Goal: Communication & Community: Answer question/provide support

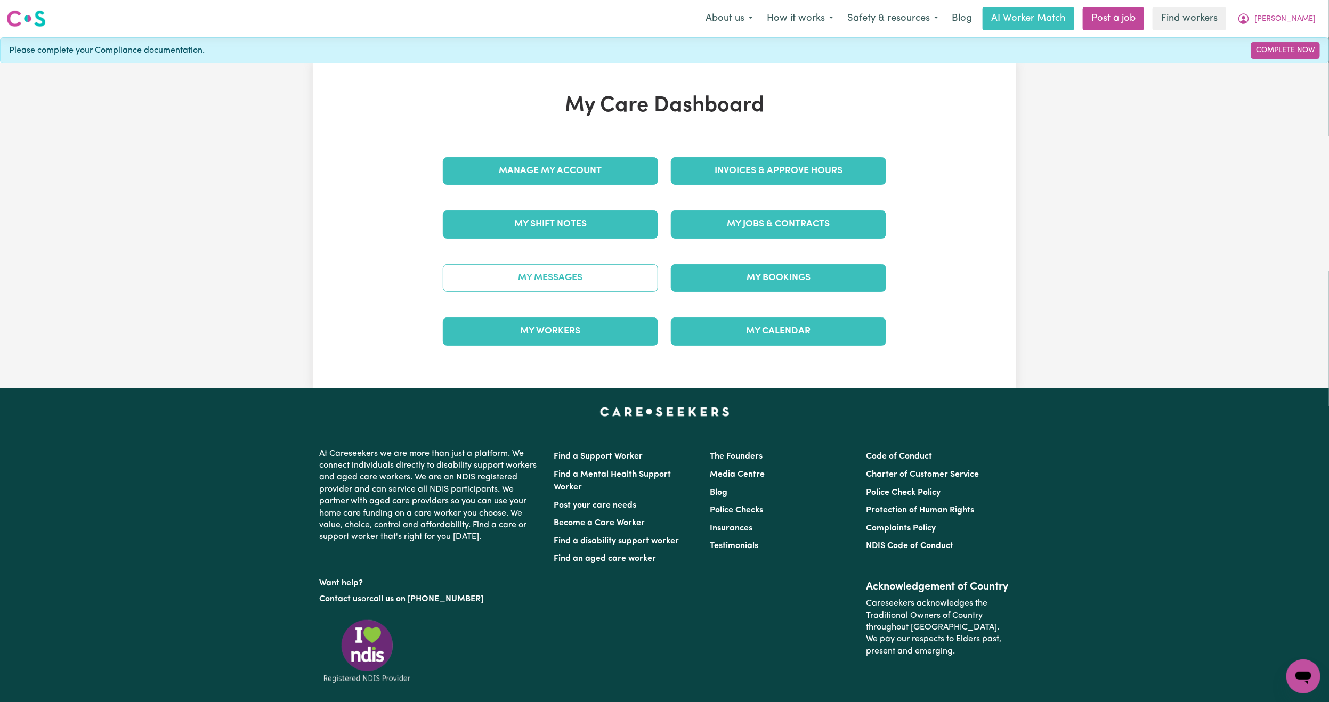
click at [475, 273] on link "My Messages" at bounding box center [550, 278] width 215 height 28
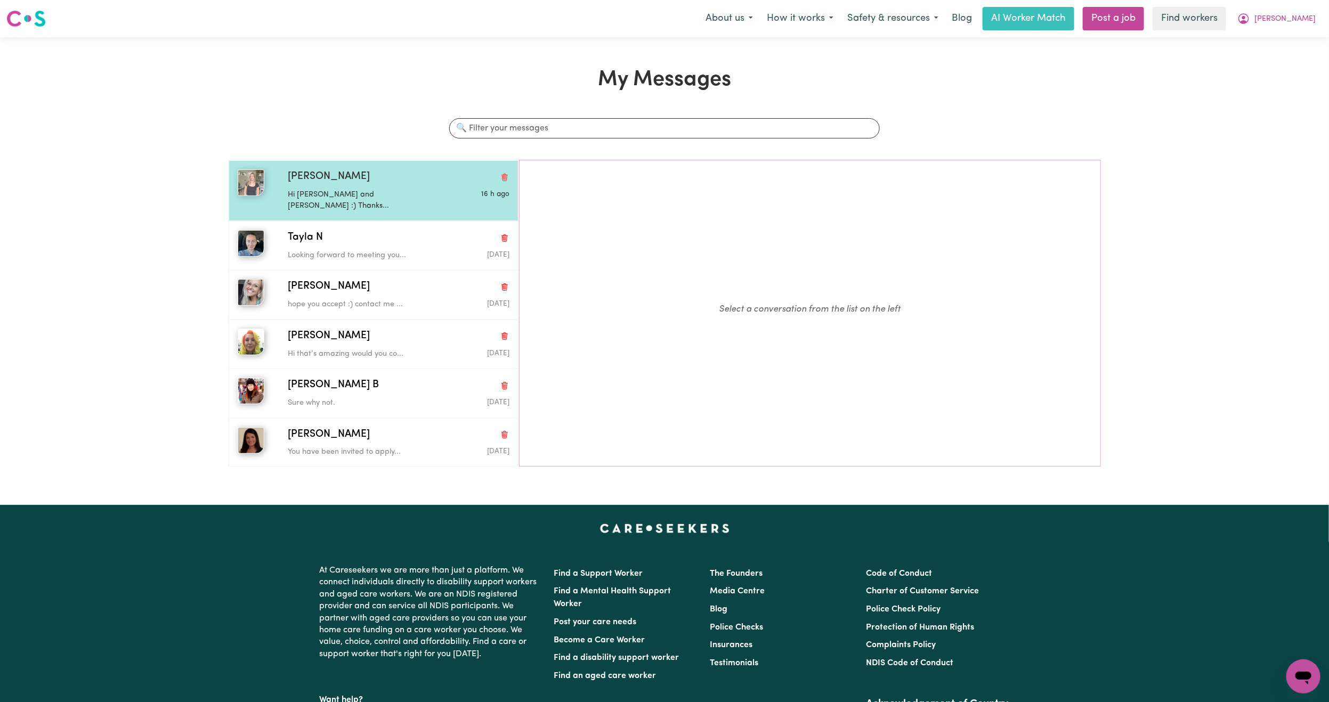
click at [367, 188] on div "Hi [PERSON_NAME] and [PERSON_NAME] :) Thanks..." at bounding box center [362, 198] width 148 height 27
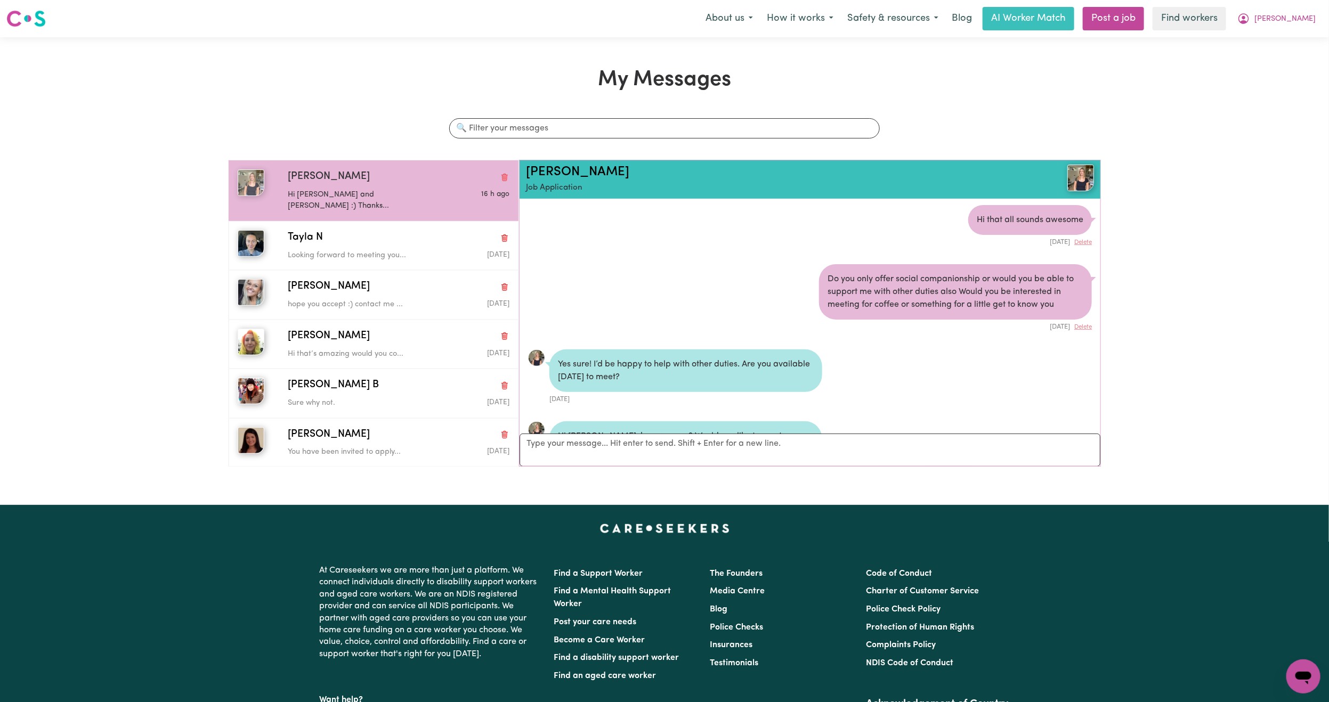
scroll to position [221, 0]
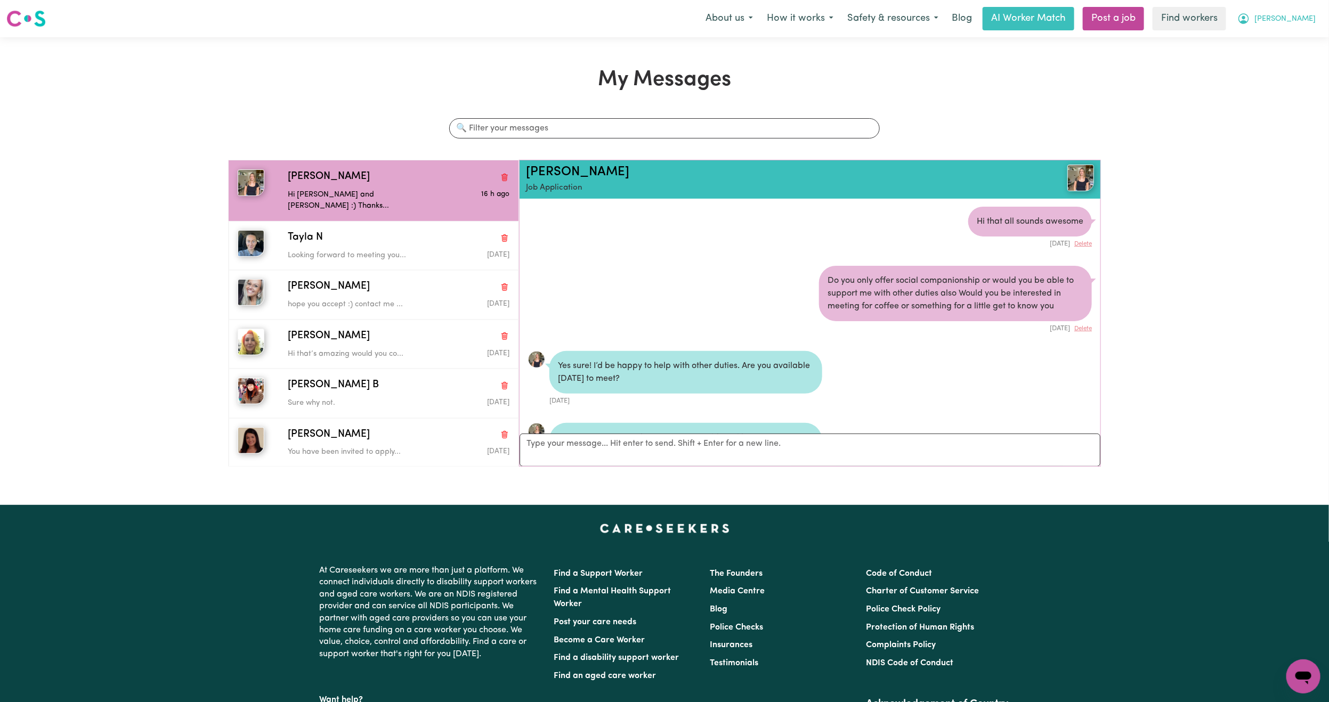
click at [1299, 15] on span "[PERSON_NAME]" at bounding box center [1284, 19] width 61 height 12
click at [1283, 31] on link "My Dashboard" at bounding box center [1280, 41] width 84 height 20
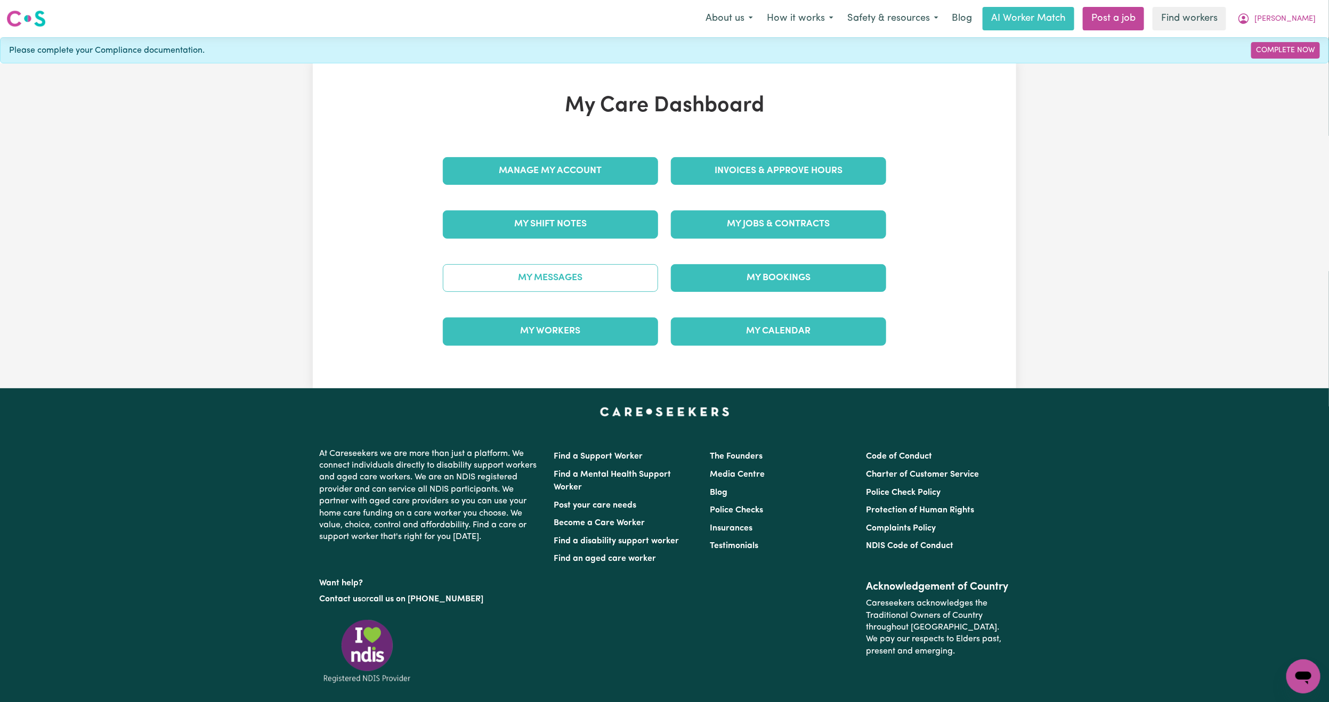
click at [561, 283] on link "My Messages" at bounding box center [550, 278] width 215 height 28
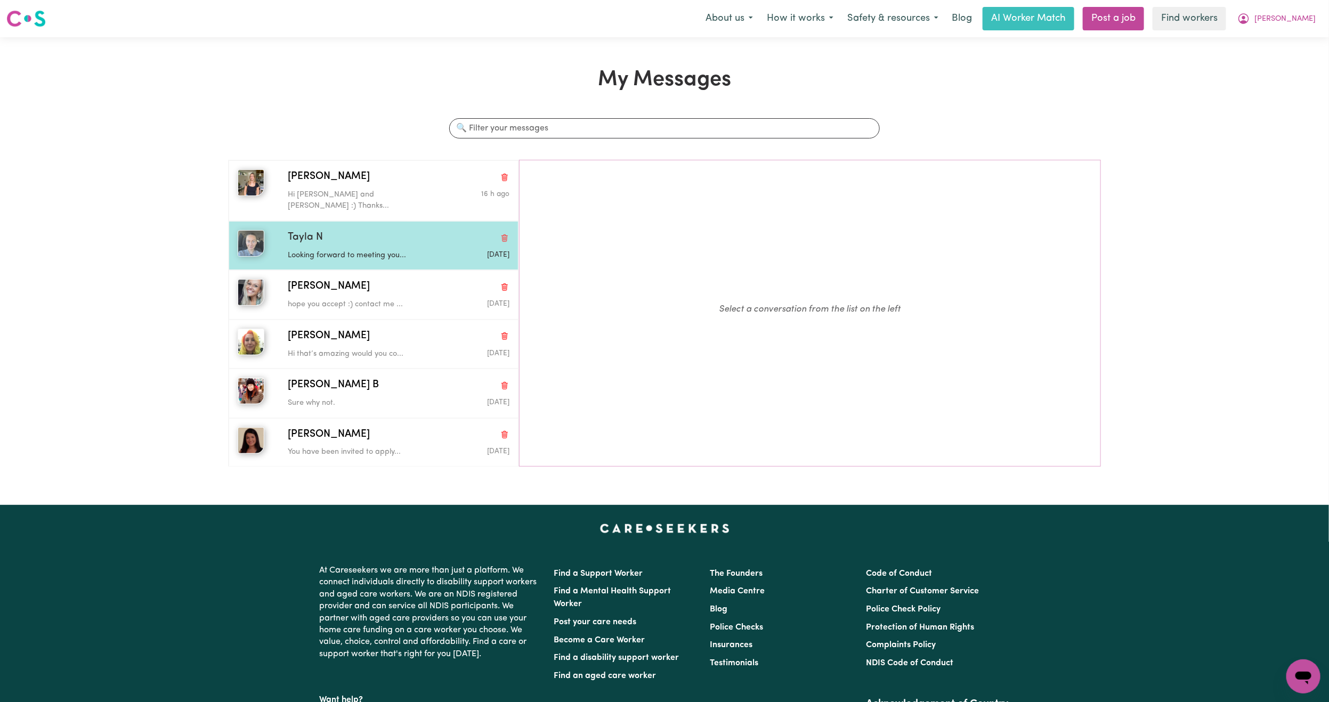
click at [371, 250] on p "Looking forward to meeting you..." at bounding box center [362, 256] width 148 height 12
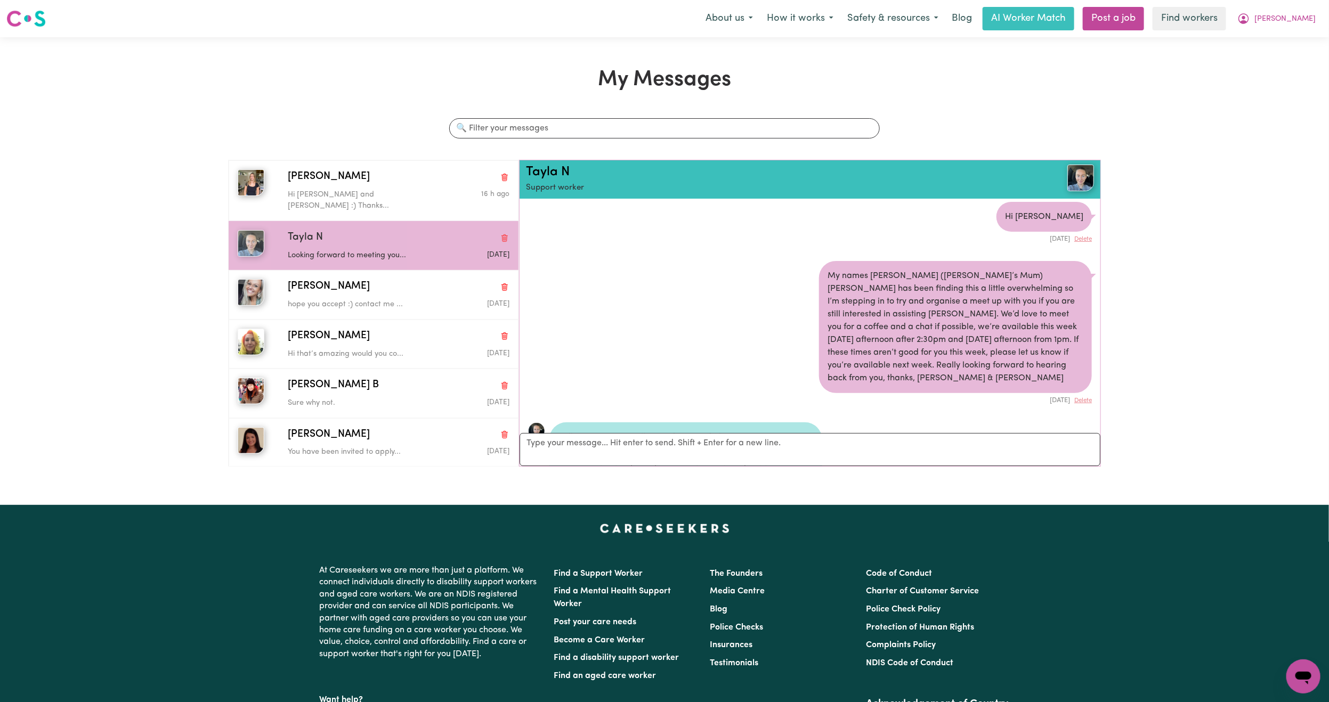
scroll to position [82, 0]
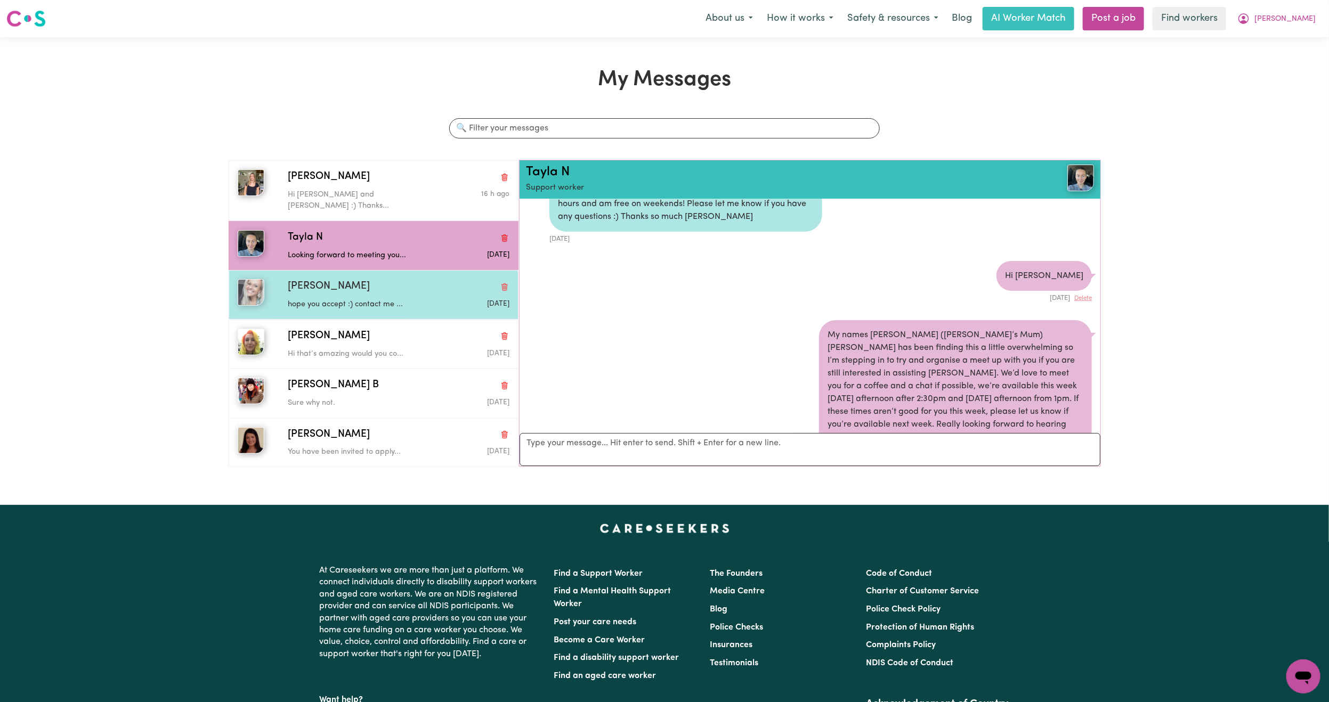
click at [305, 299] on p "hope you accept :) contact me ..." at bounding box center [362, 305] width 148 height 12
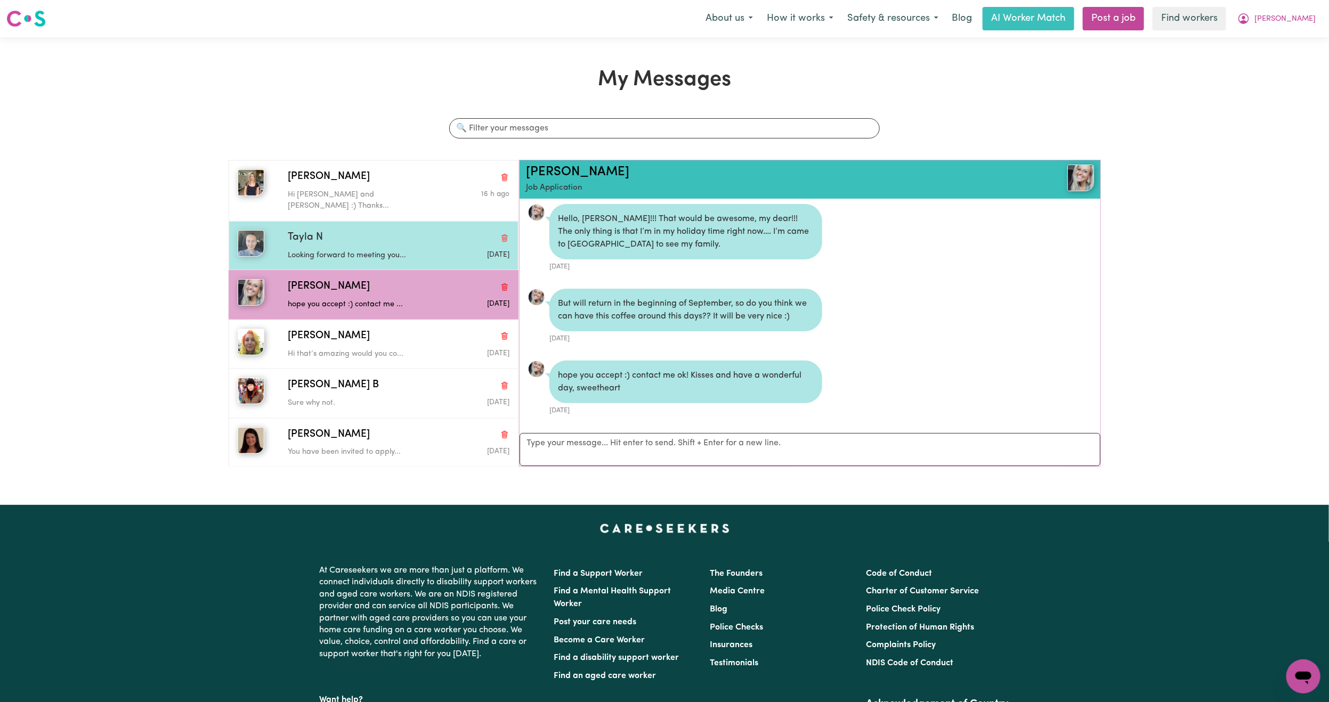
click at [357, 246] on div "Looking forward to meeting you..." at bounding box center [362, 254] width 148 height 16
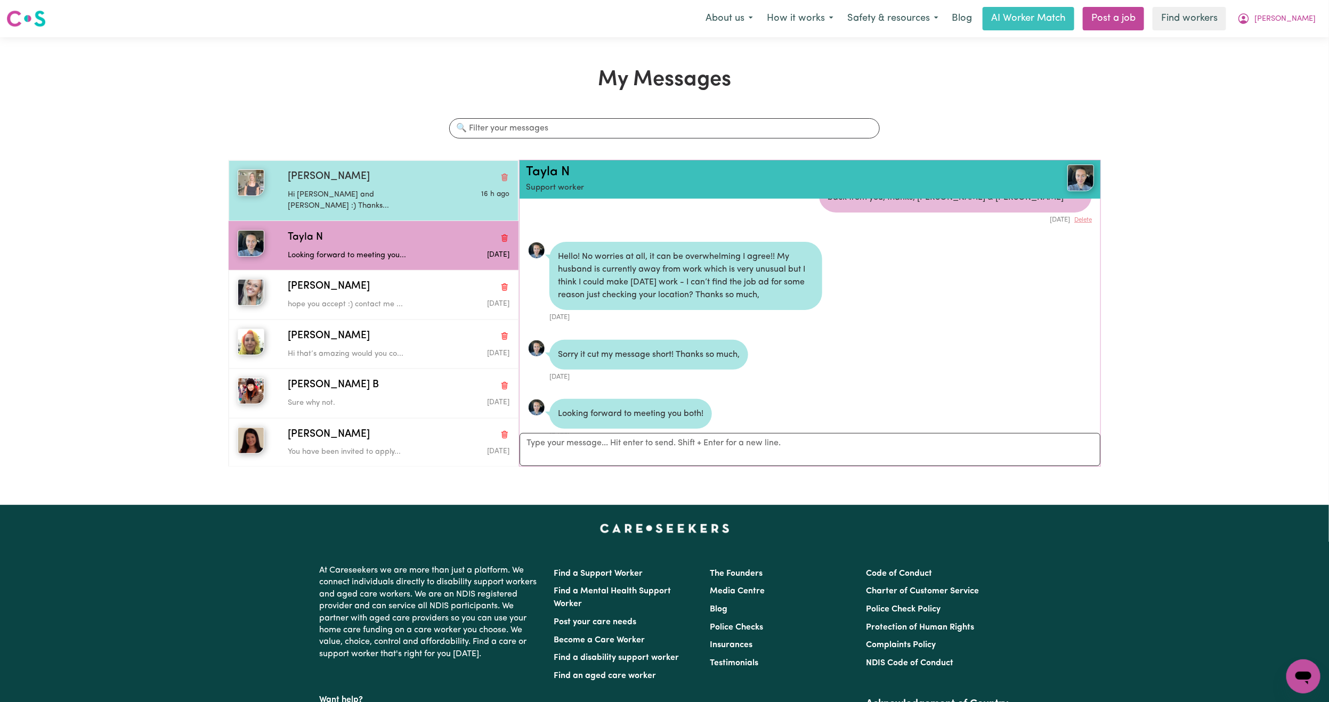
click at [369, 187] on div "Hi [PERSON_NAME] and [PERSON_NAME] :) Thanks..." at bounding box center [362, 198] width 148 height 27
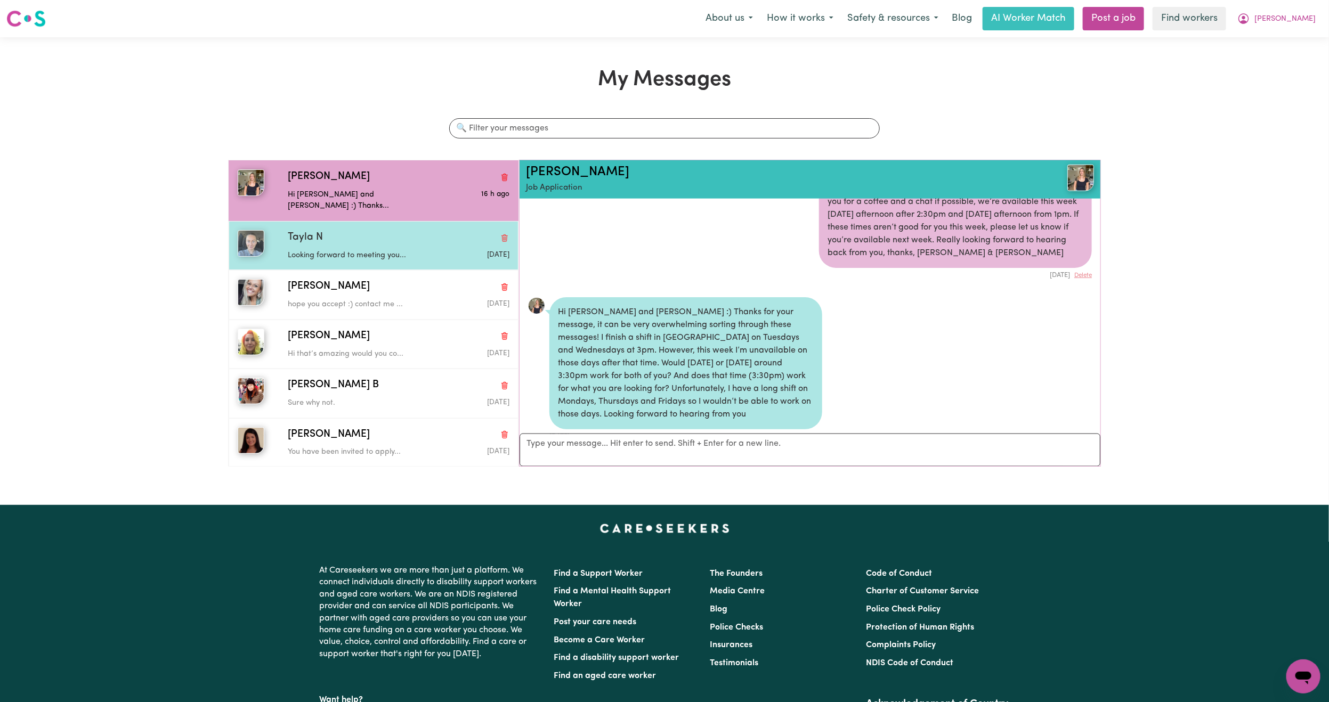
click at [369, 246] on div "Looking forward to meeting you..." at bounding box center [362, 254] width 148 height 16
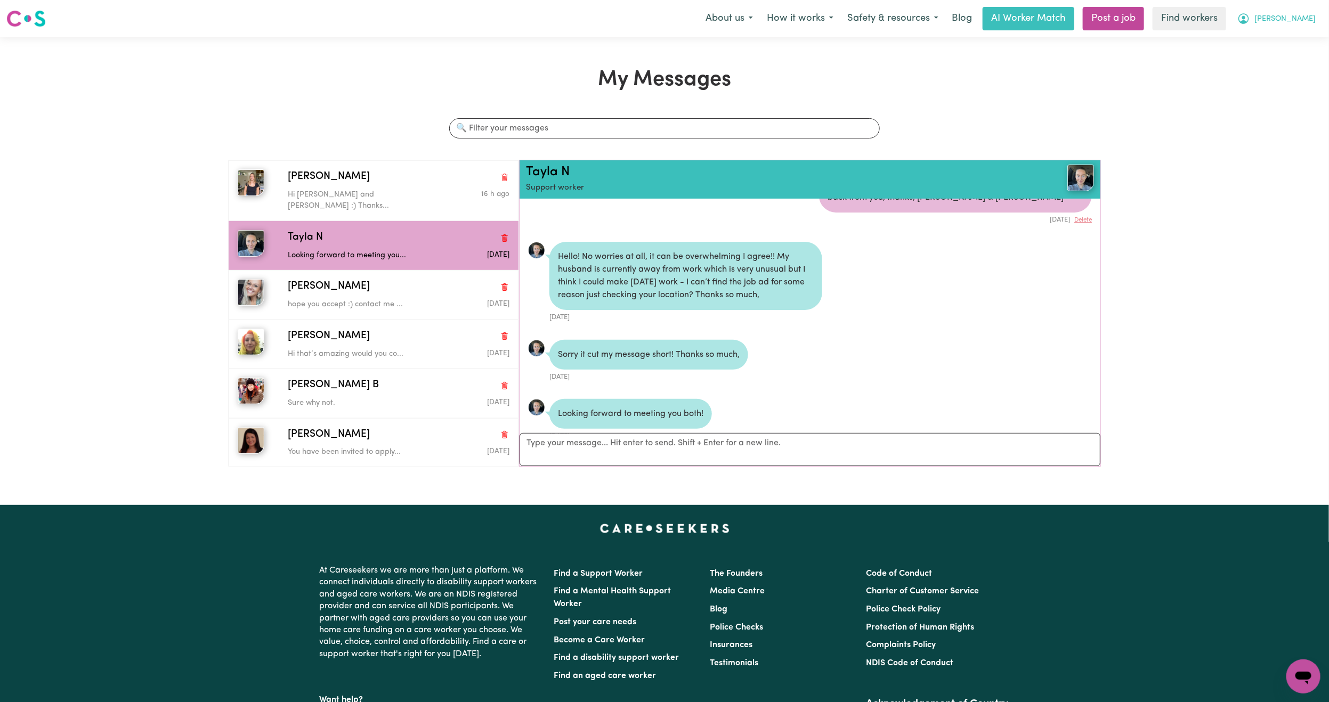
click at [1294, 11] on button "[PERSON_NAME]" at bounding box center [1276, 18] width 92 height 22
click at [1294, 59] on link "Logout" at bounding box center [1280, 61] width 84 height 20
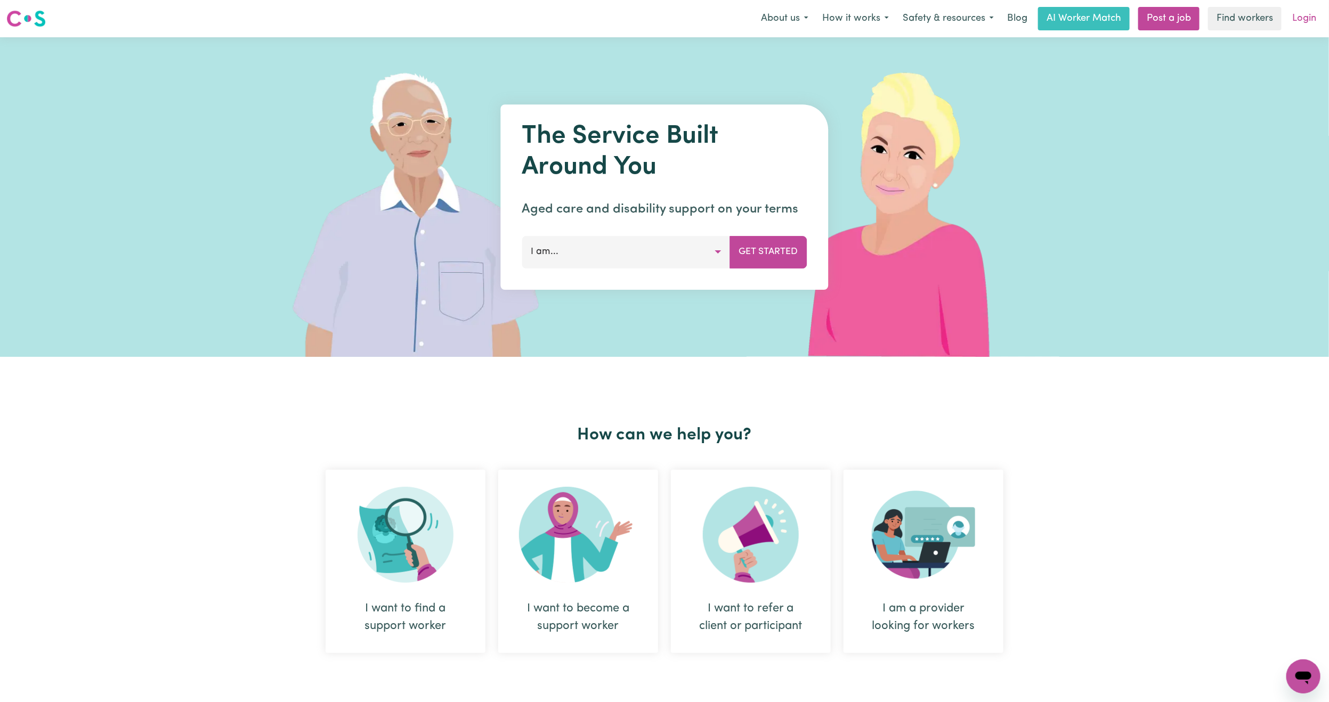
click at [1302, 23] on link "Login" at bounding box center [1304, 18] width 37 height 23
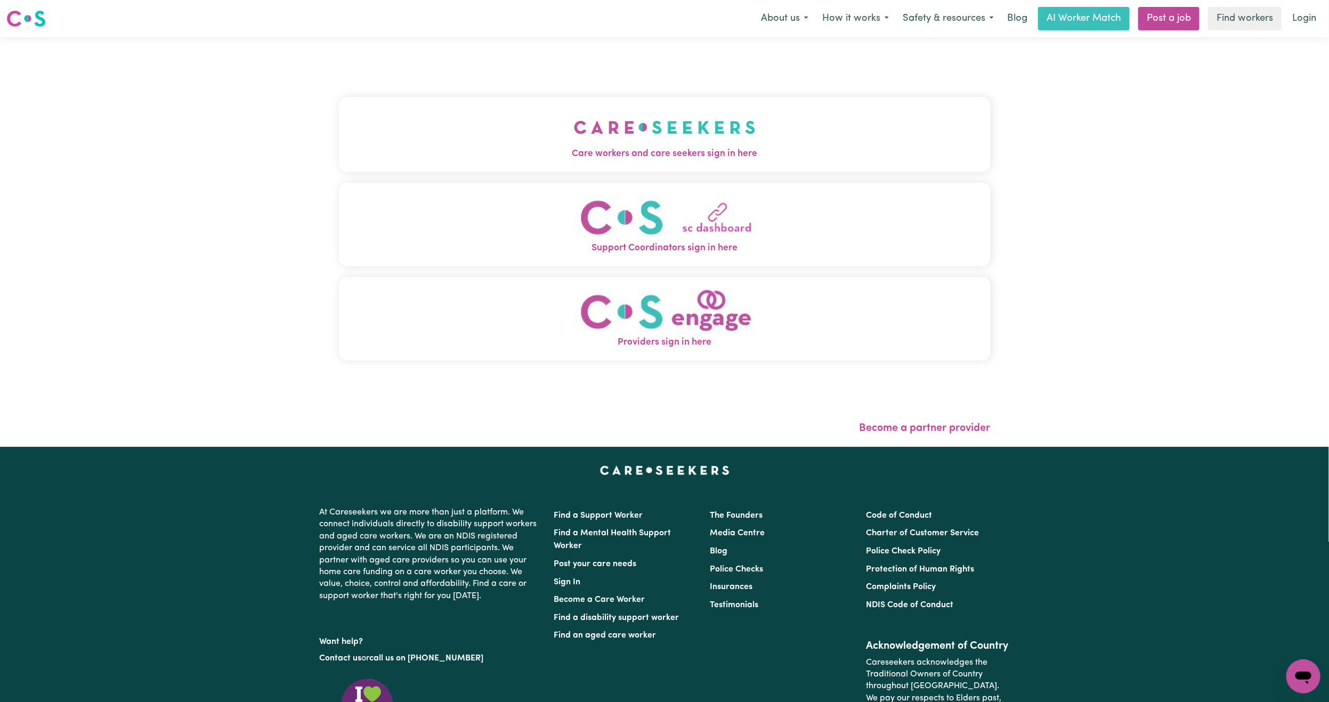
click at [171, 7] on div "Menu About us How it works Safety & resources Blog AI Worker Match Post a job F…" at bounding box center [664, 18] width 1329 height 25
click at [475, 117] on button "Care workers and care seekers sign in here" at bounding box center [665, 134] width 652 height 75
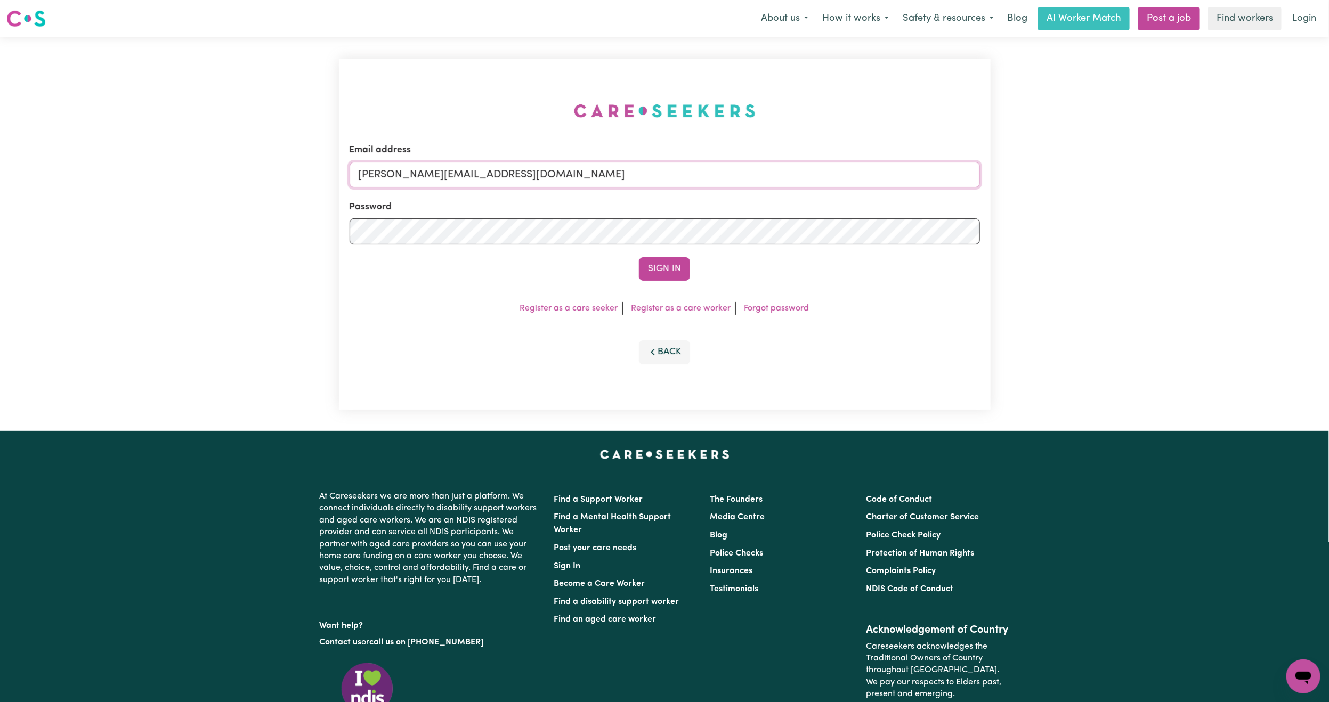
click at [413, 175] on input "[PERSON_NAME][EMAIL_ADDRESS][DOMAIN_NAME]" at bounding box center [665, 175] width 630 height 26
drag, startPoint x: 413, startPoint y: 173, endPoint x: 777, endPoint y: 184, distance: 364.6
click at [777, 184] on input "[EMAIL_ADDRESS][PERSON_NAME][DOMAIN_NAME]" at bounding box center [665, 175] width 630 height 26
type input "[EMAIL_ADDRESS][DOMAIN_NAME]"
click at [639, 257] on button "Sign In" at bounding box center [664, 268] width 51 height 23
